Goal: Task Accomplishment & Management: Manage account settings

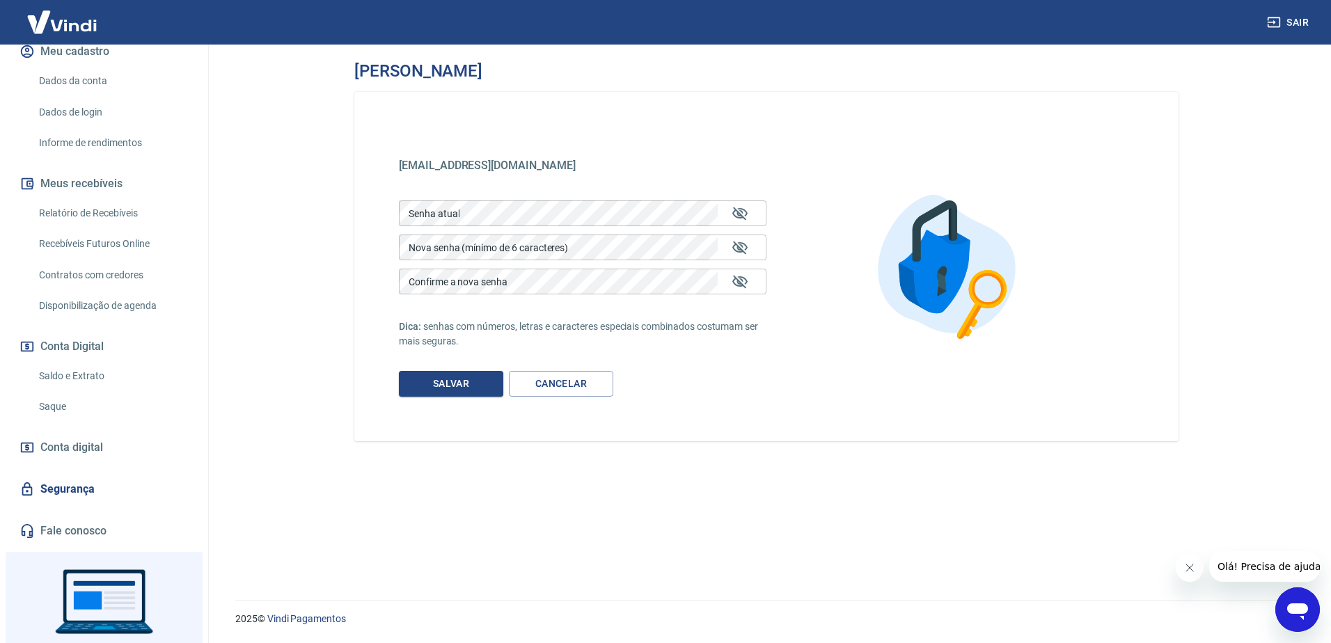
scroll to position [340, 0]
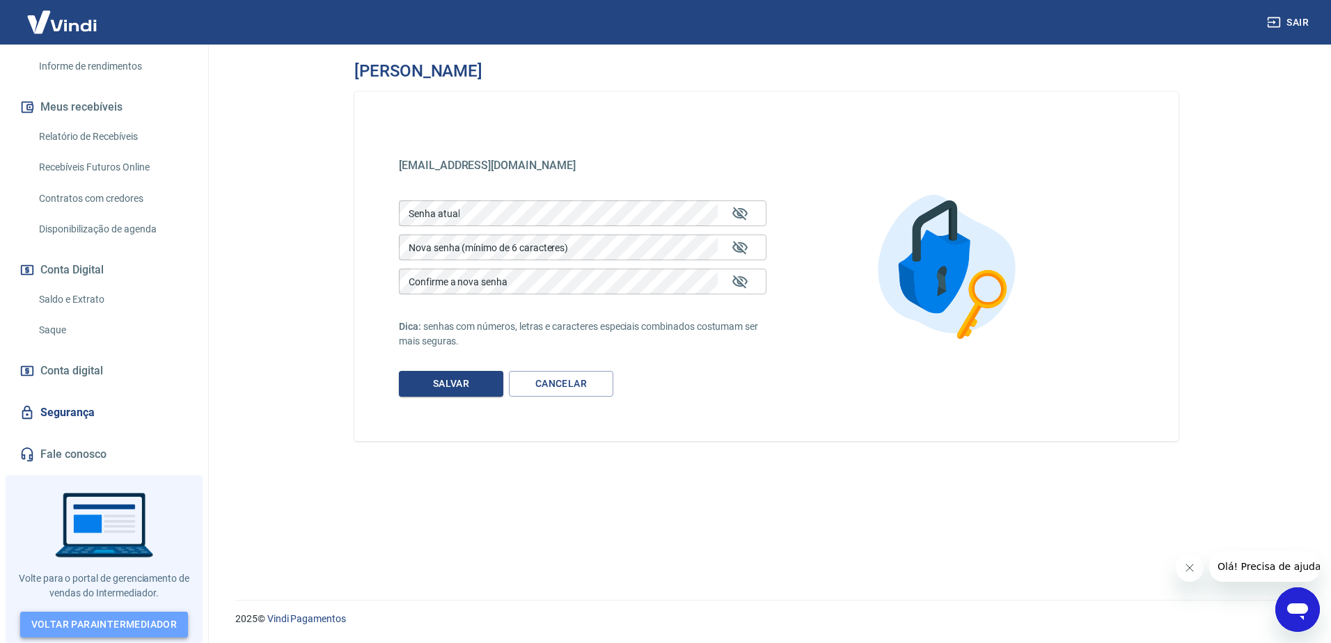
click at [81, 624] on link "Voltar para Intermediador" at bounding box center [104, 625] width 168 height 26
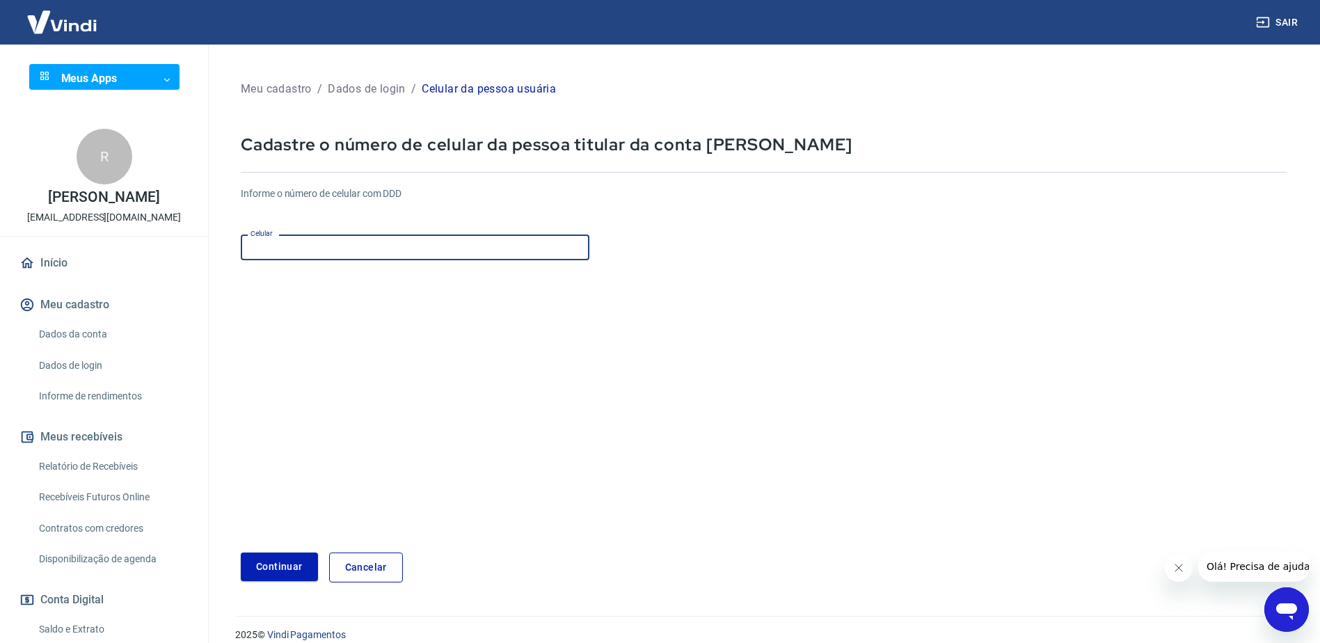
click at [323, 247] on input "Celular" at bounding box center [415, 248] width 349 height 26
type input "[PHONE_NUMBER]"
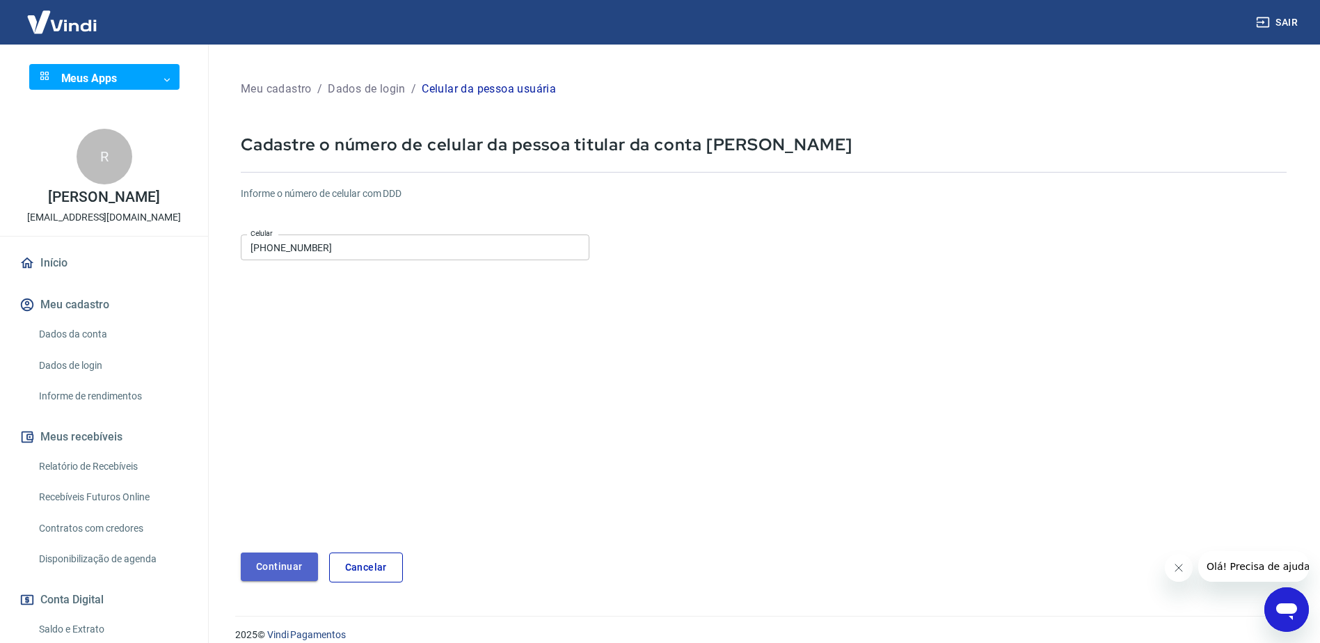
click at [292, 569] on button "Continuar" at bounding box center [279, 567] width 77 height 29
click at [363, 567] on link "Cancelar" at bounding box center [366, 568] width 74 height 30
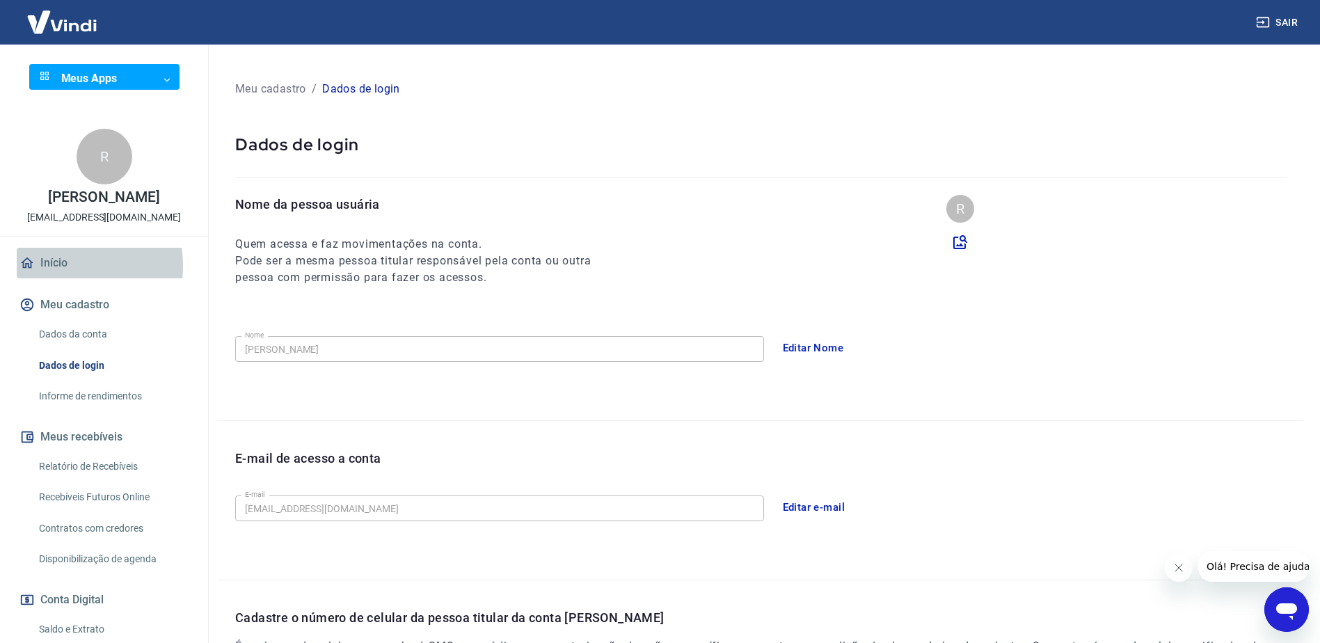
click at [49, 278] on link "Início" at bounding box center [104, 263] width 175 height 31
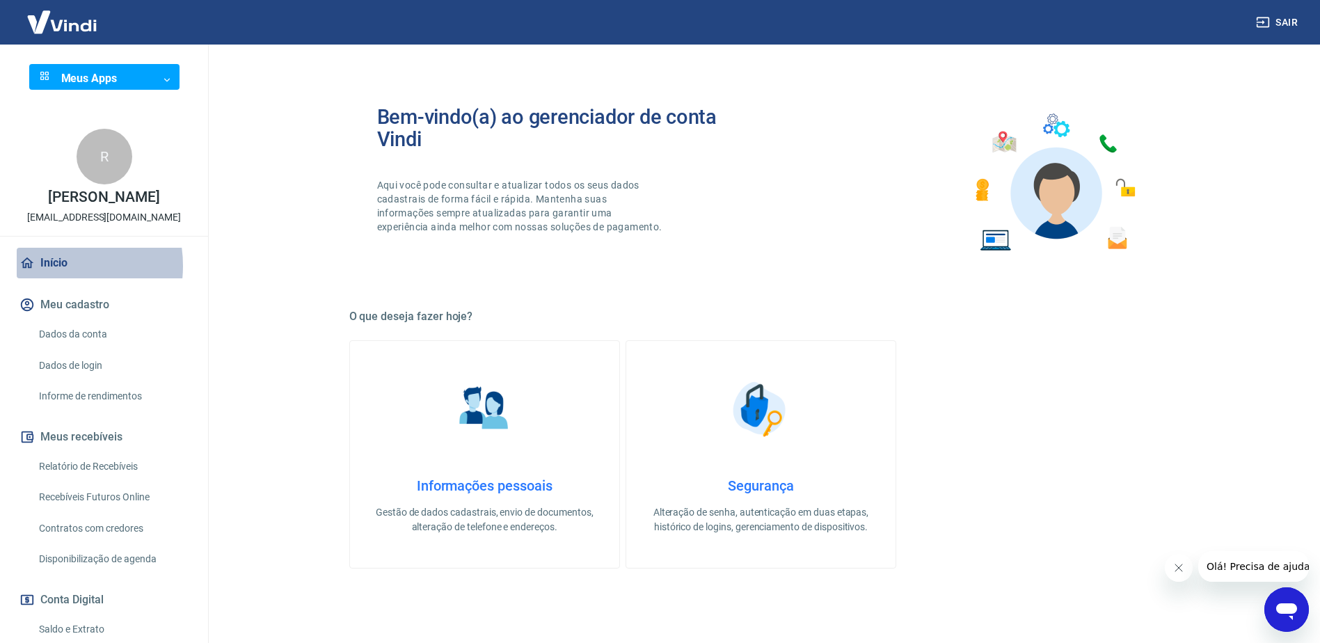
click at [51, 278] on link "Início" at bounding box center [104, 263] width 175 height 31
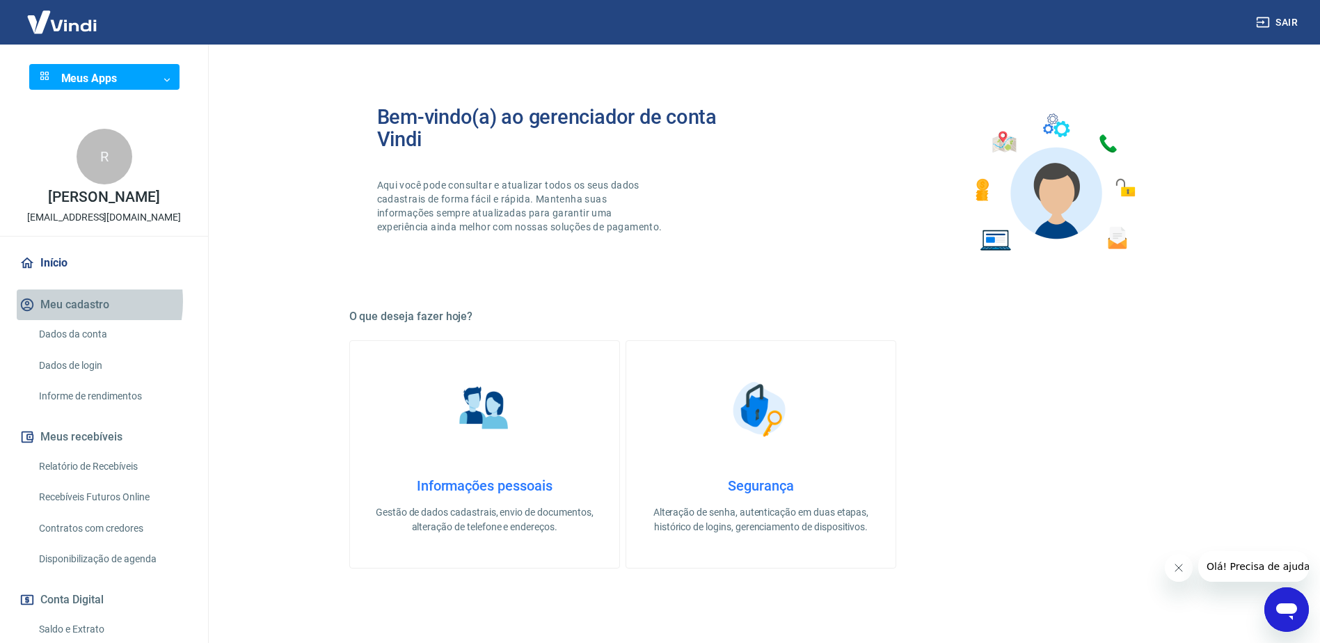
click at [62, 316] on button "Meu cadastro" at bounding box center [104, 305] width 175 height 31
click at [74, 349] on link "Dados da conta" at bounding box center [112, 334] width 158 height 29
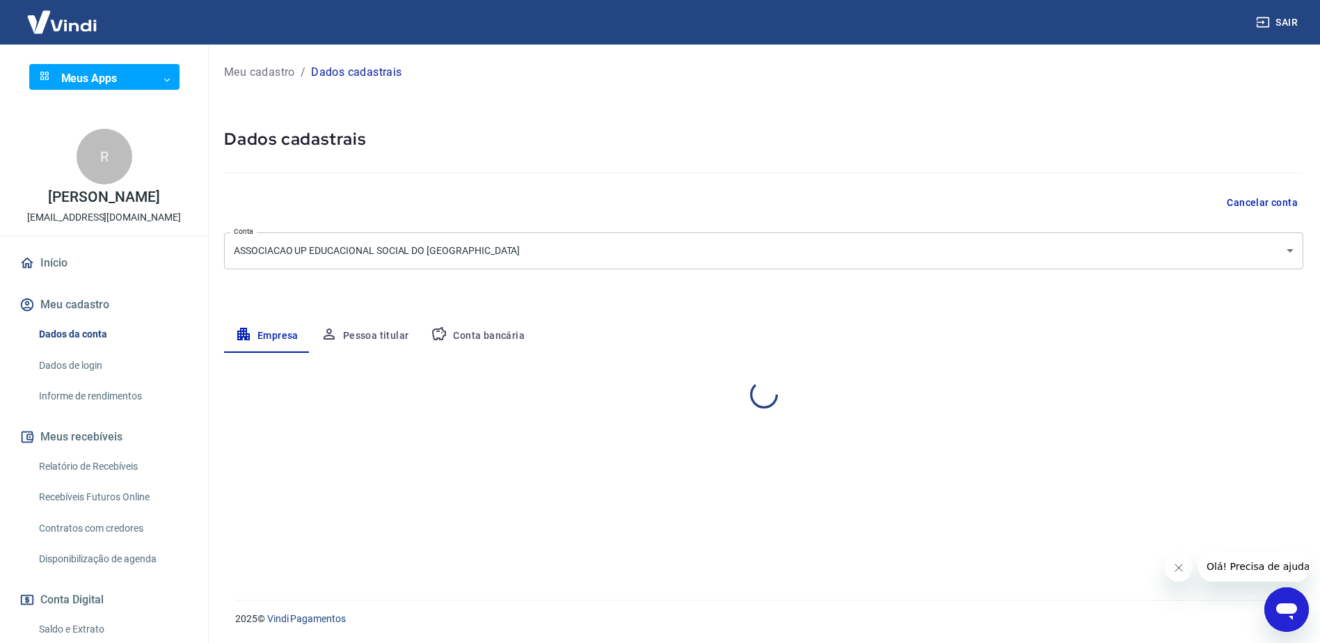
select select "MT"
select select "business"
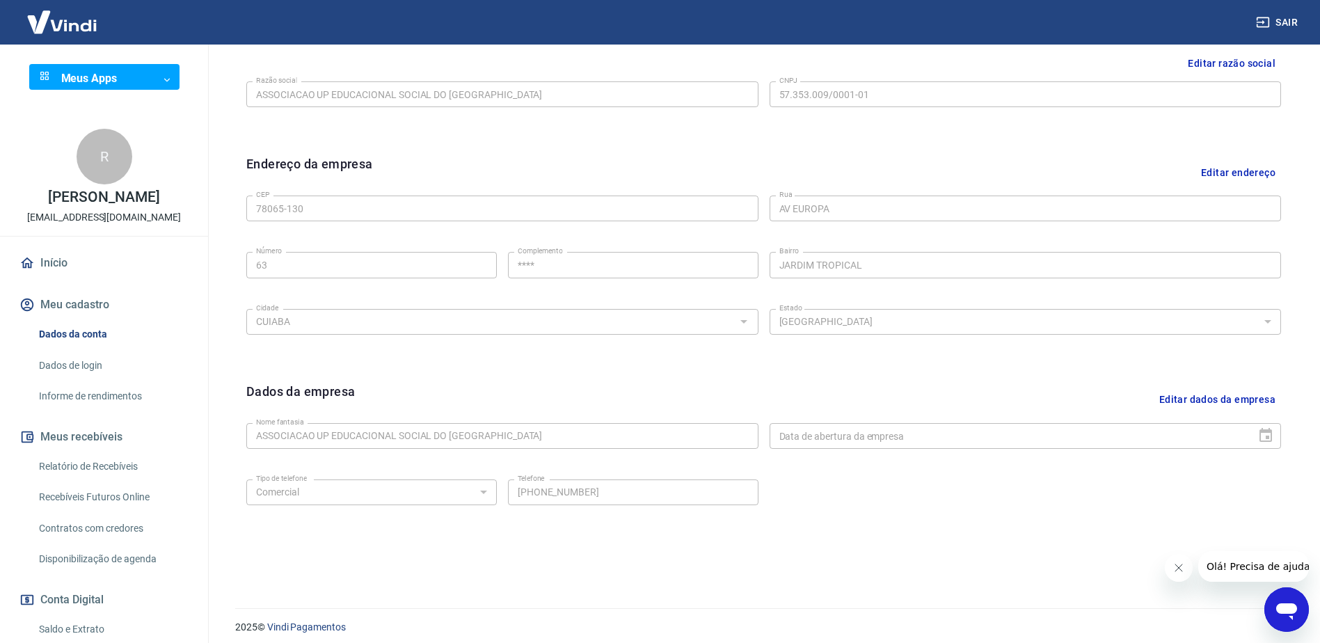
scroll to position [361, 0]
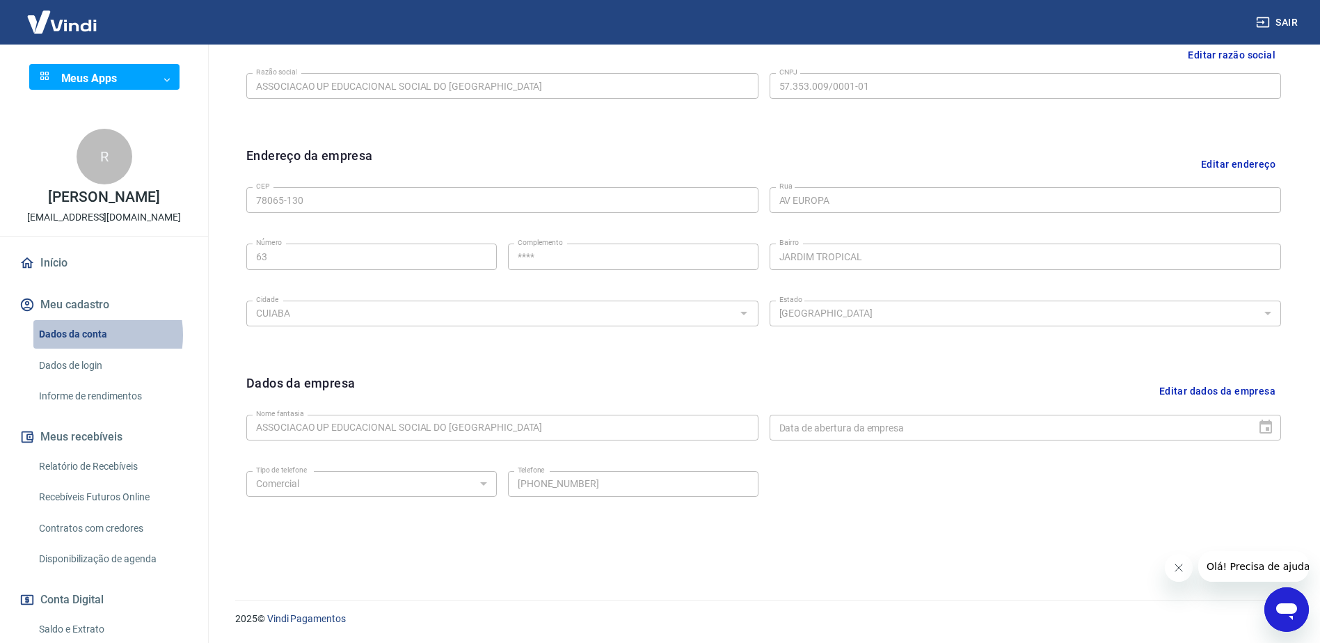
click at [74, 349] on link "Dados da conta" at bounding box center [112, 334] width 158 height 29
click at [68, 379] on link "Dados de login" at bounding box center [112, 365] width 158 height 29
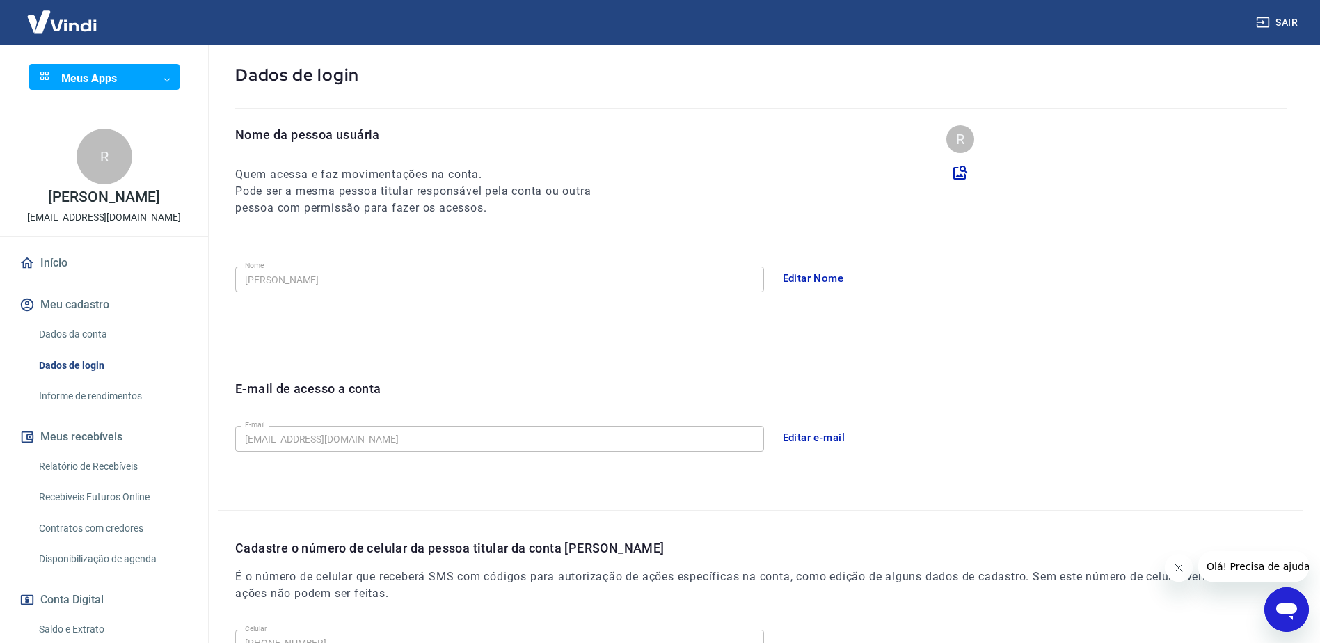
click at [163, 81] on body "Sair Meus Apps ​ ​ R [PERSON_NAME] COSTA [EMAIL_ADDRESS][DOMAIN_NAME] Início Me…" at bounding box center [660, 251] width 1320 height 643
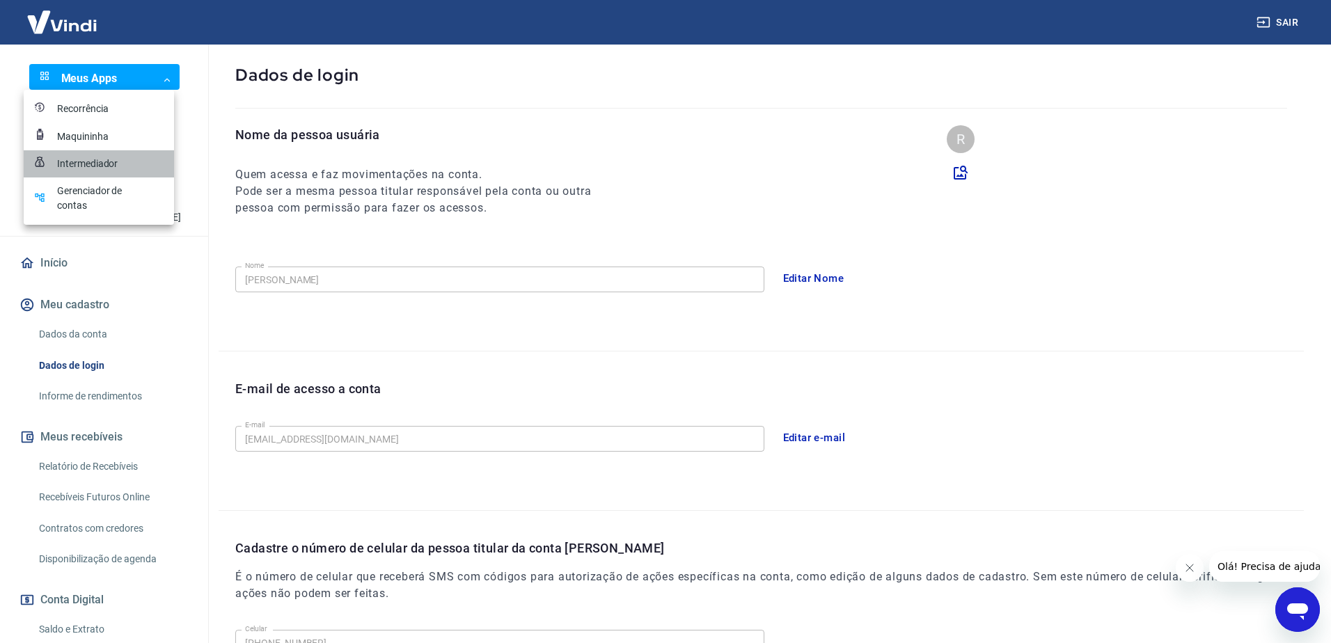
click at [109, 161] on div "Intermediador" at bounding box center [92, 164] width 70 height 15
